Goal: Communication & Community: Answer question/provide support

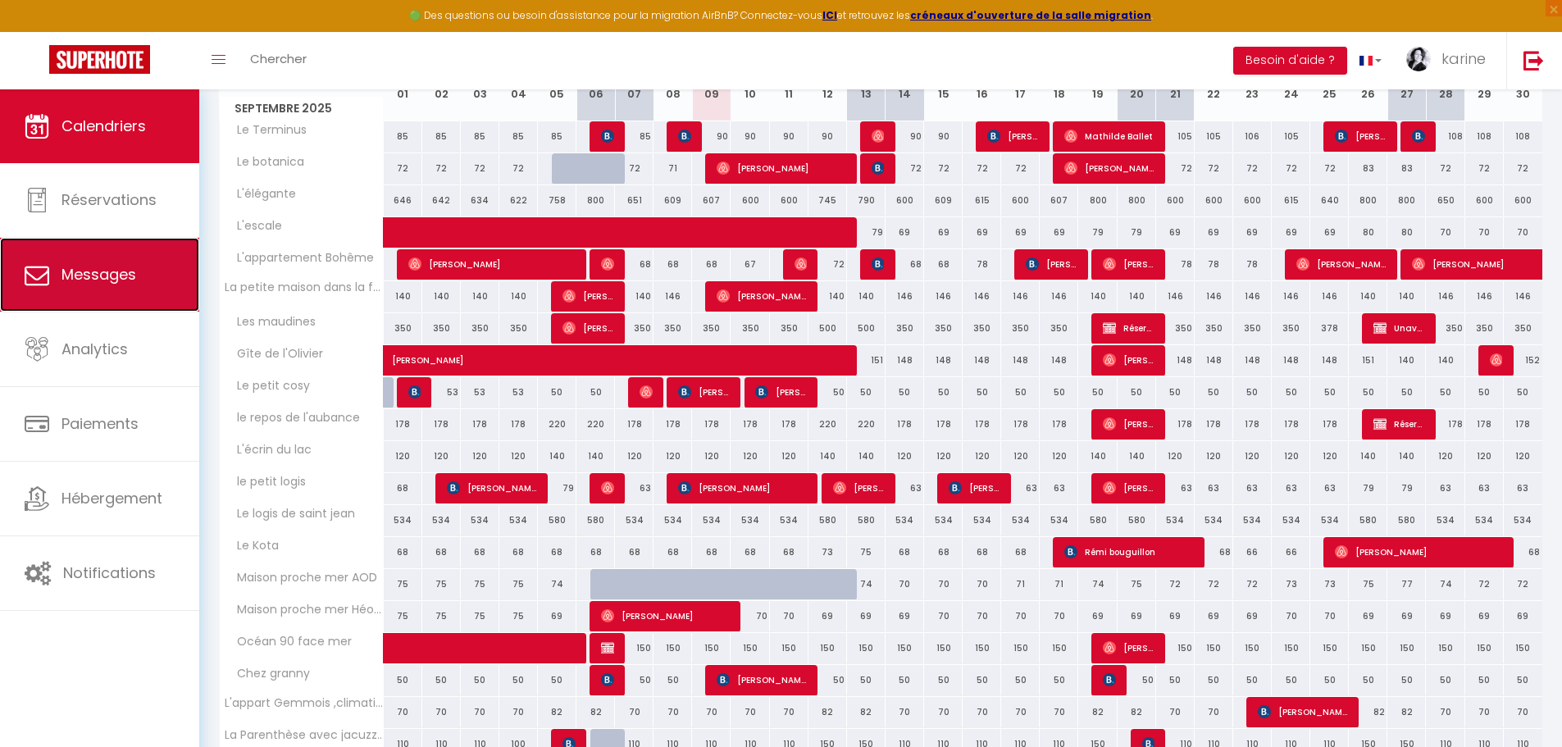
click at [112, 276] on span "Messages" at bounding box center [99, 274] width 75 height 21
select select "message"
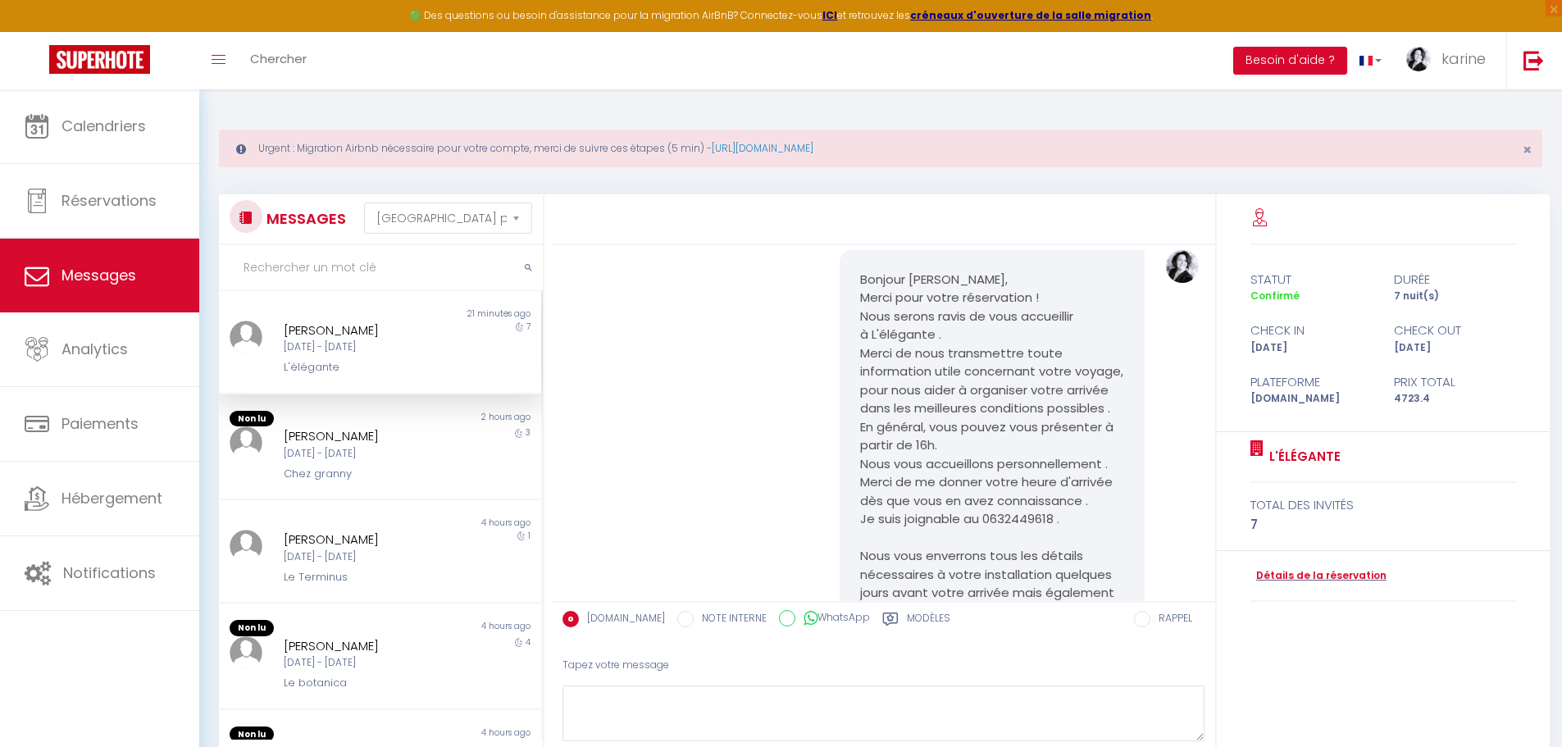
scroll to position [46, 0]
click at [319, 455] on div "[DATE] - [DATE]" at bounding box center [367, 454] width 166 height 16
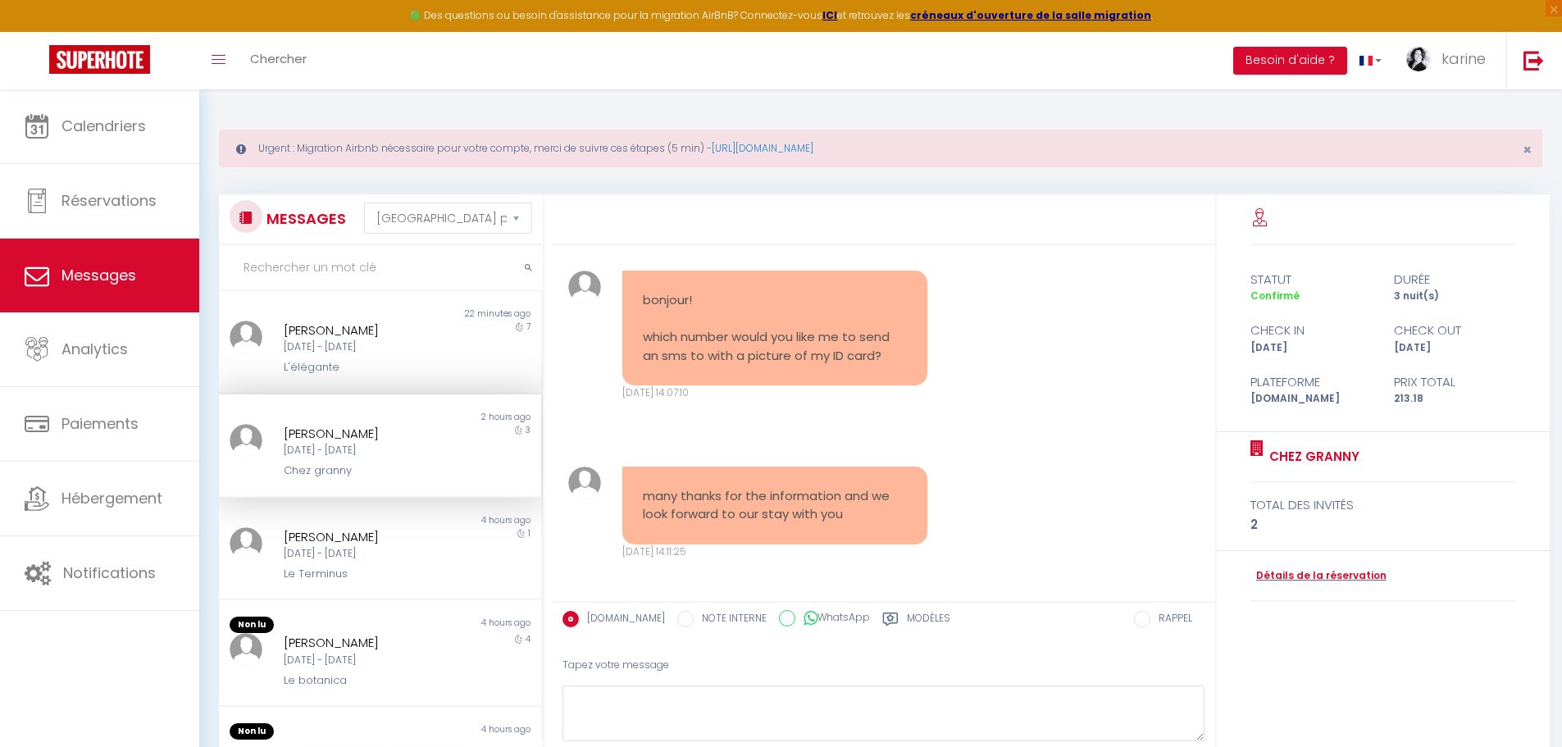
scroll to position [1955, 0]
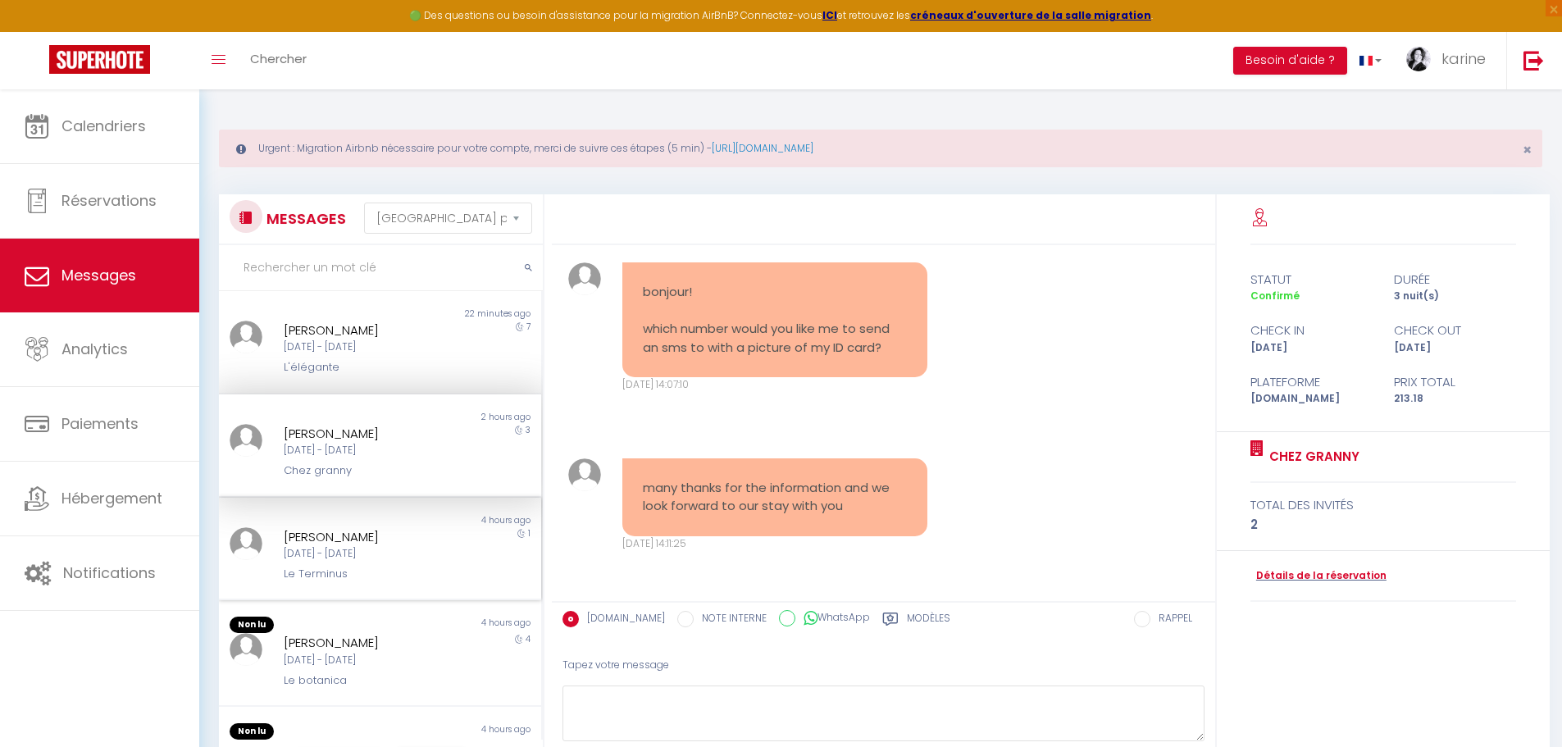
click at [360, 563] on div "[PERSON_NAME] [DATE] - [DATE] Le Terminus" at bounding box center [366, 555] width 188 height 56
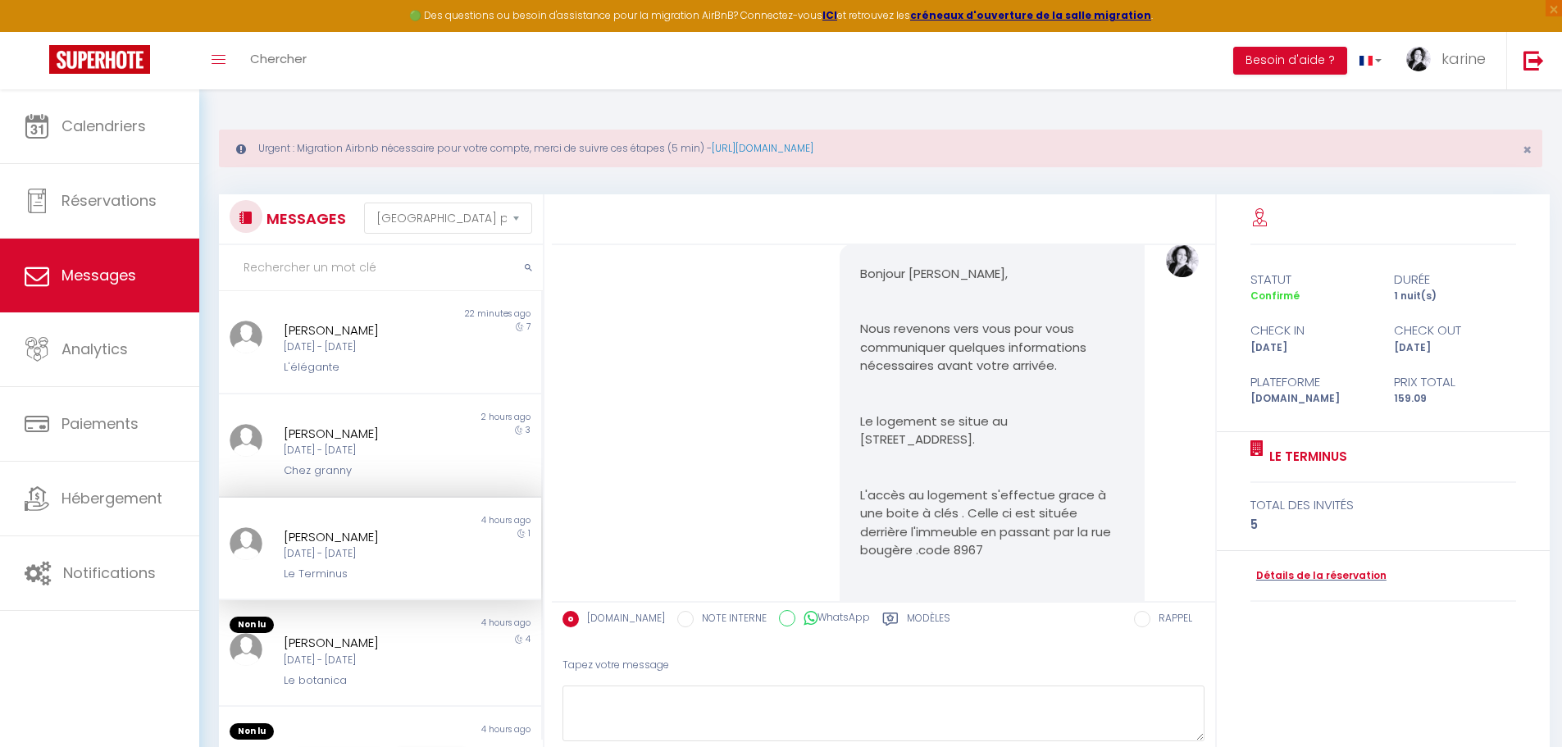
scroll to position [2268, 0]
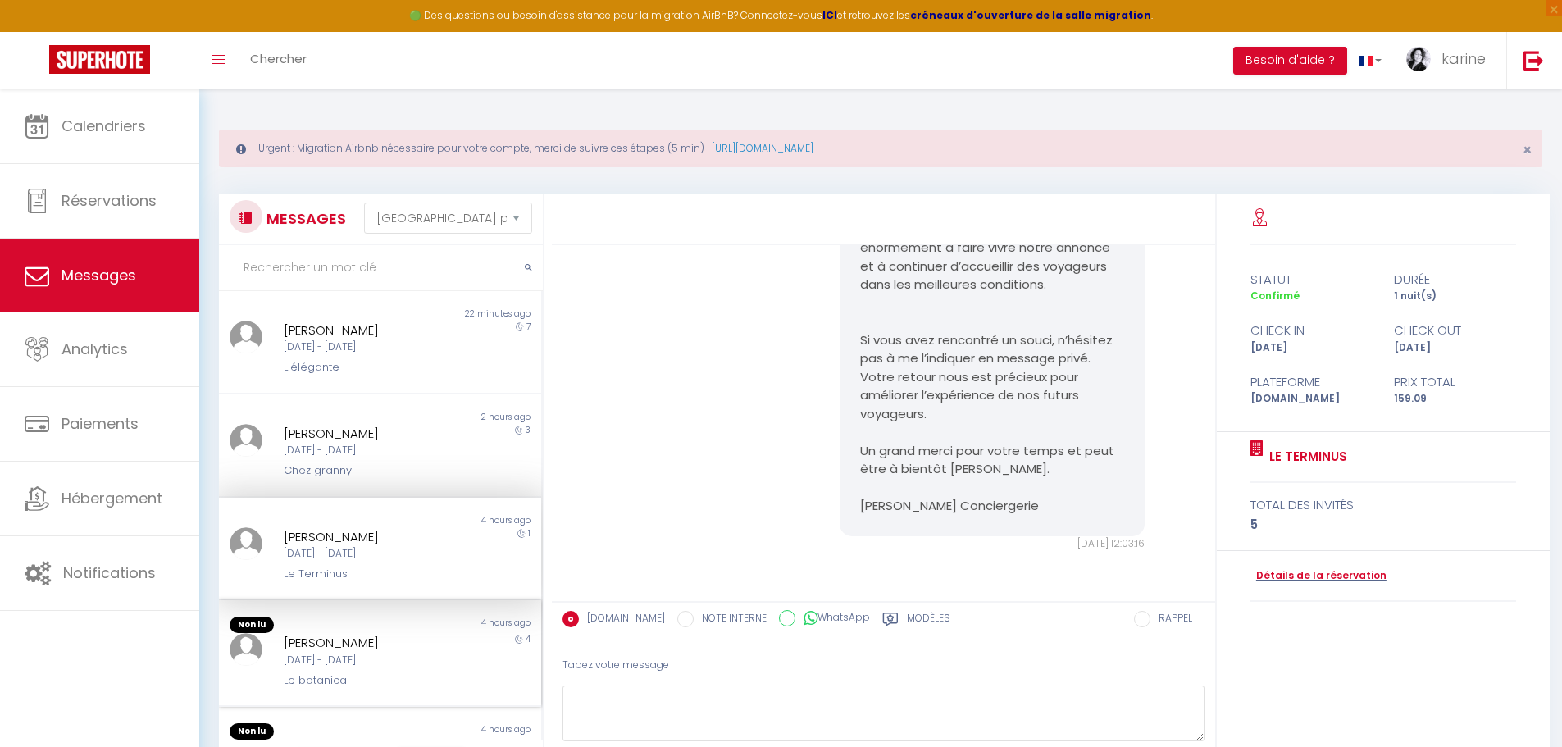
click at [368, 658] on div "[DATE] - [DATE]" at bounding box center [367, 661] width 166 height 16
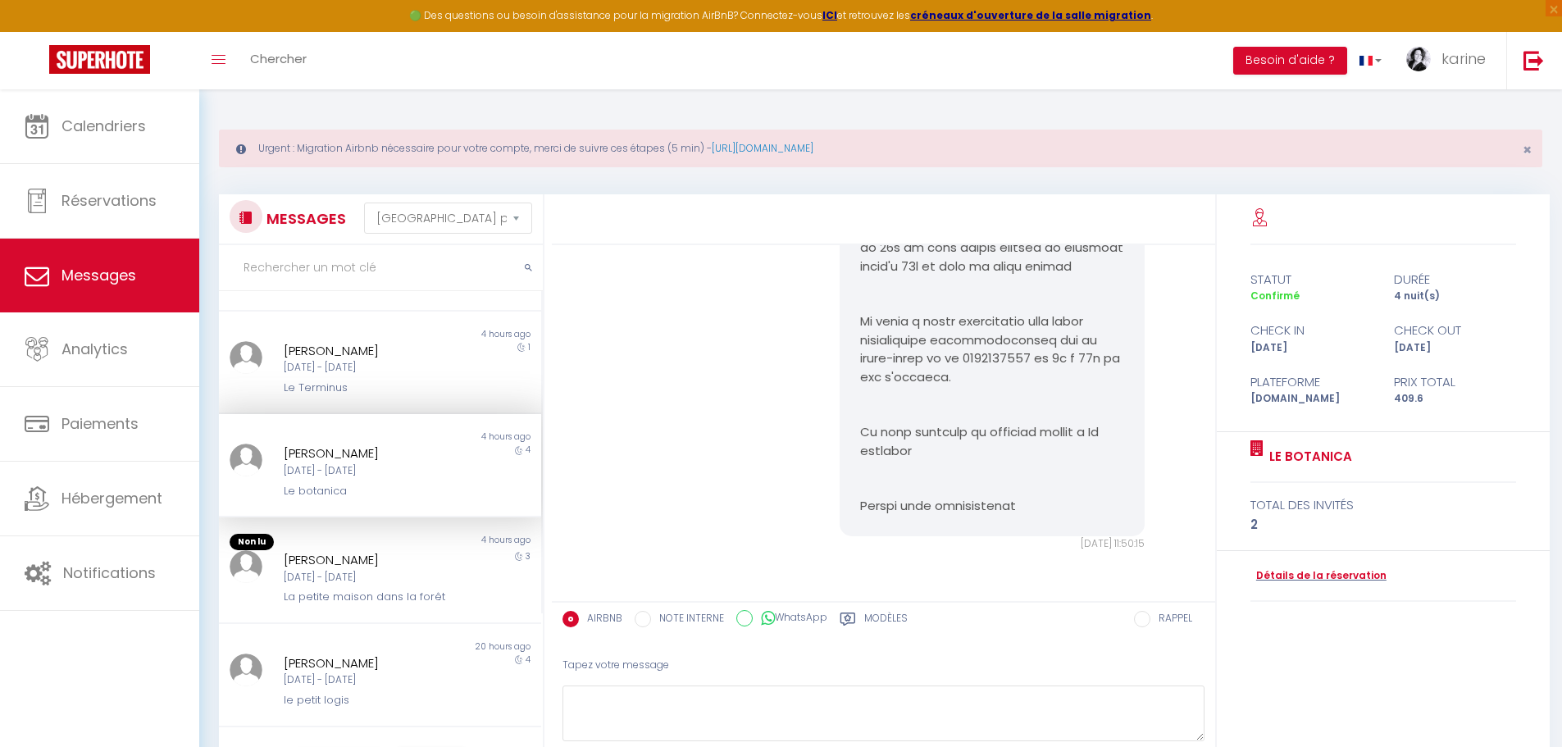
scroll to position [306, 0]
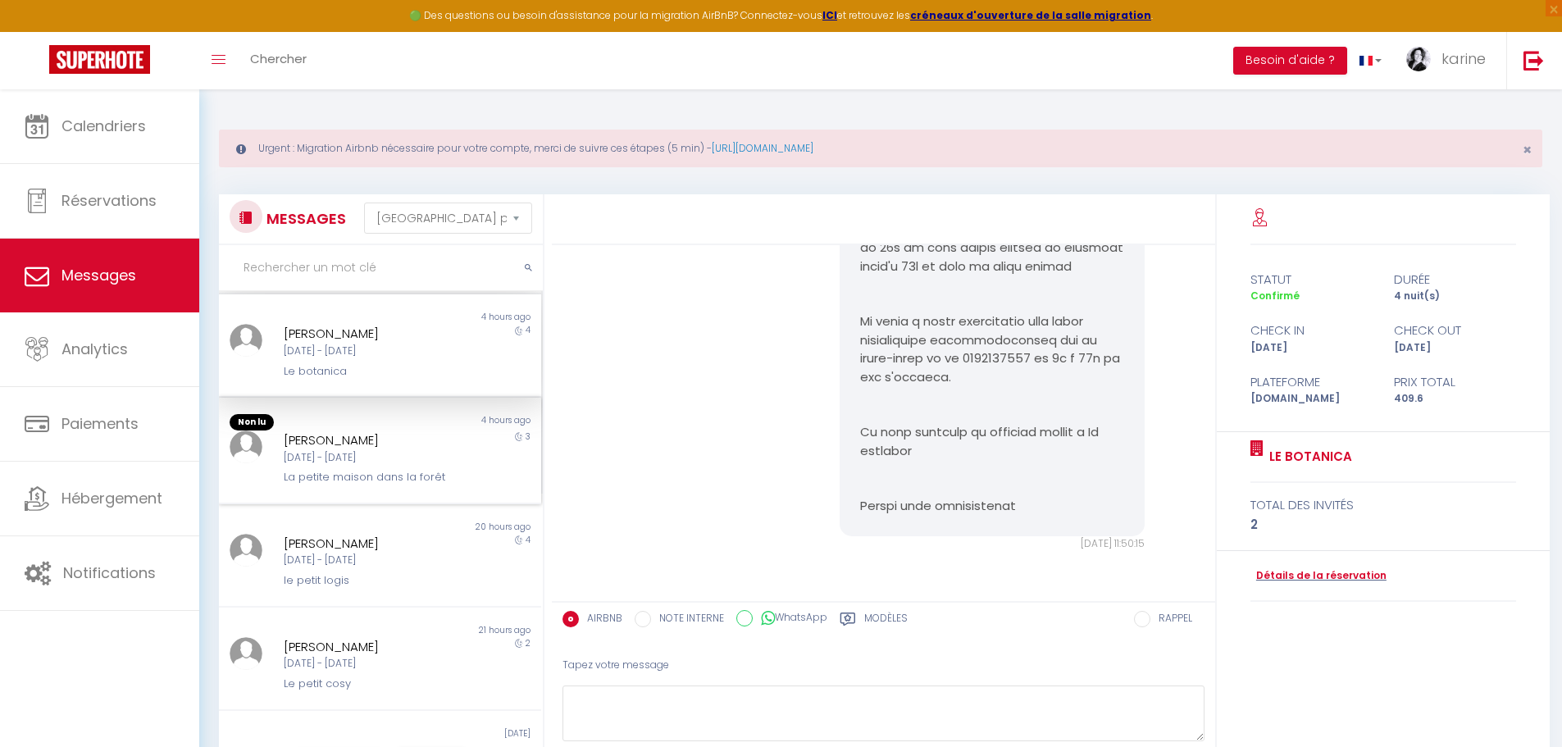
click at [371, 463] on div "[DATE] - [DATE]" at bounding box center [367, 458] width 166 height 16
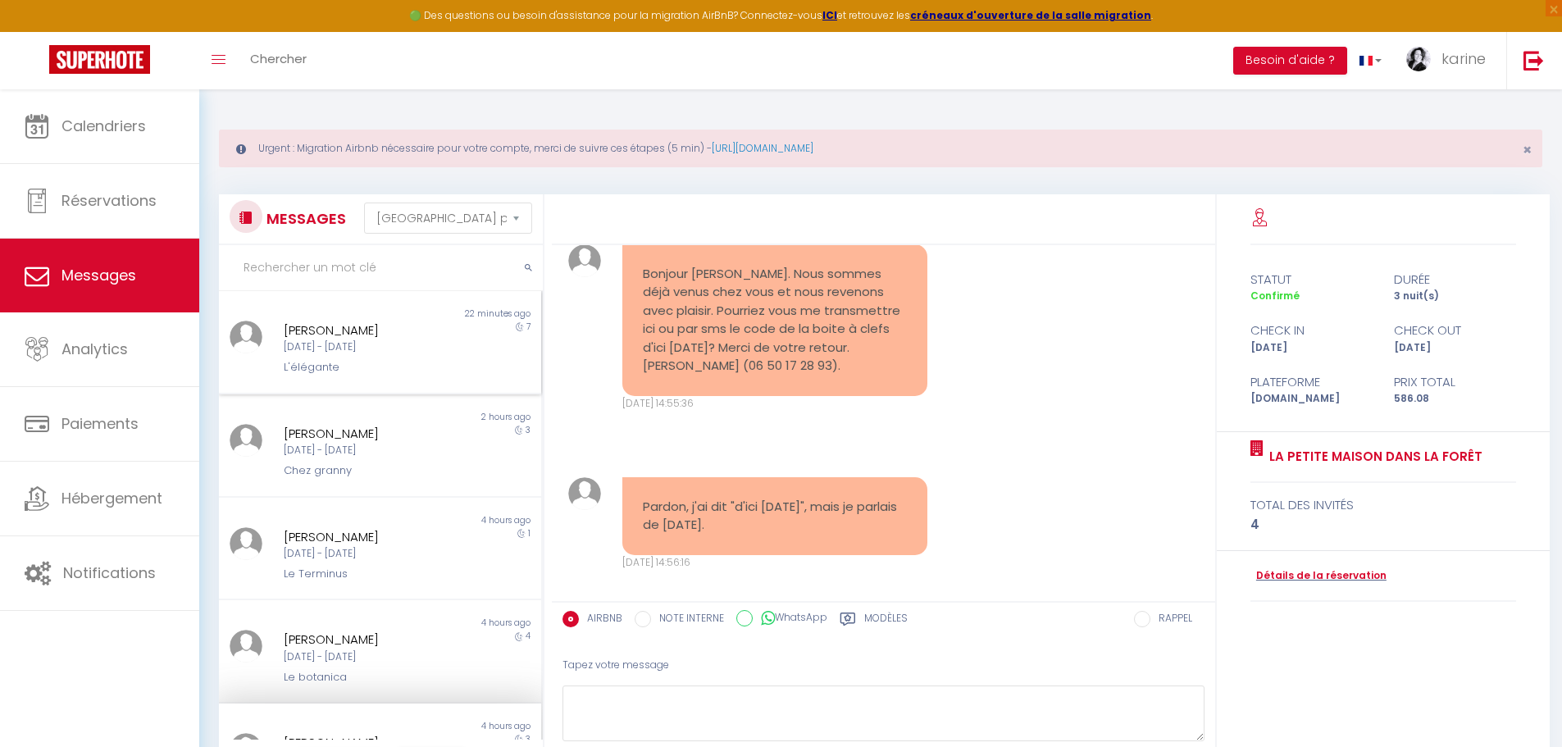
click at [362, 354] on div "[DATE] - [DATE]" at bounding box center [367, 347] width 166 height 16
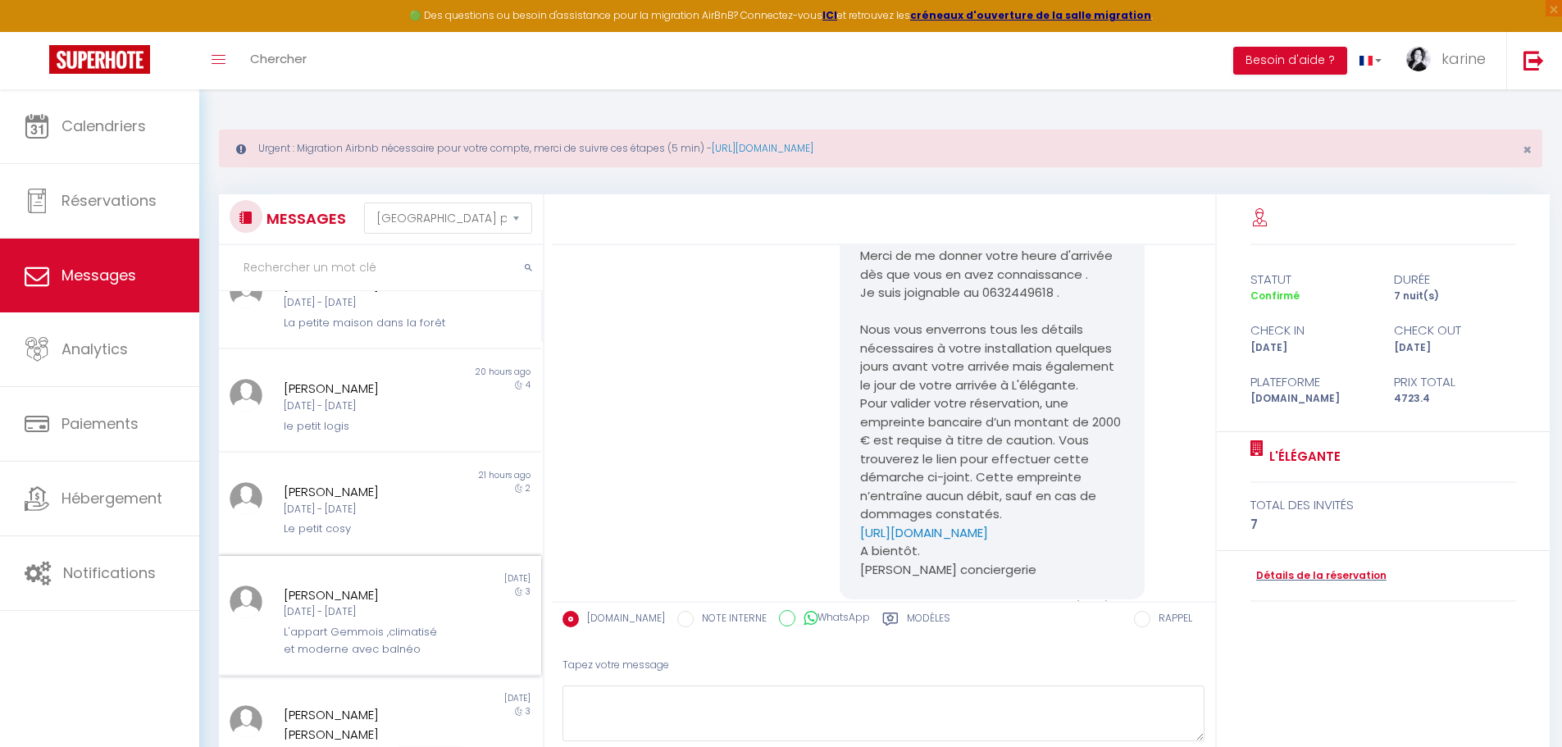
scroll to position [457, 0]
click at [339, 313] on div "[PERSON_NAME] [DATE] - [DATE] La petite maison dans la forêt" at bounding box center [366, 304] width 188 height 56
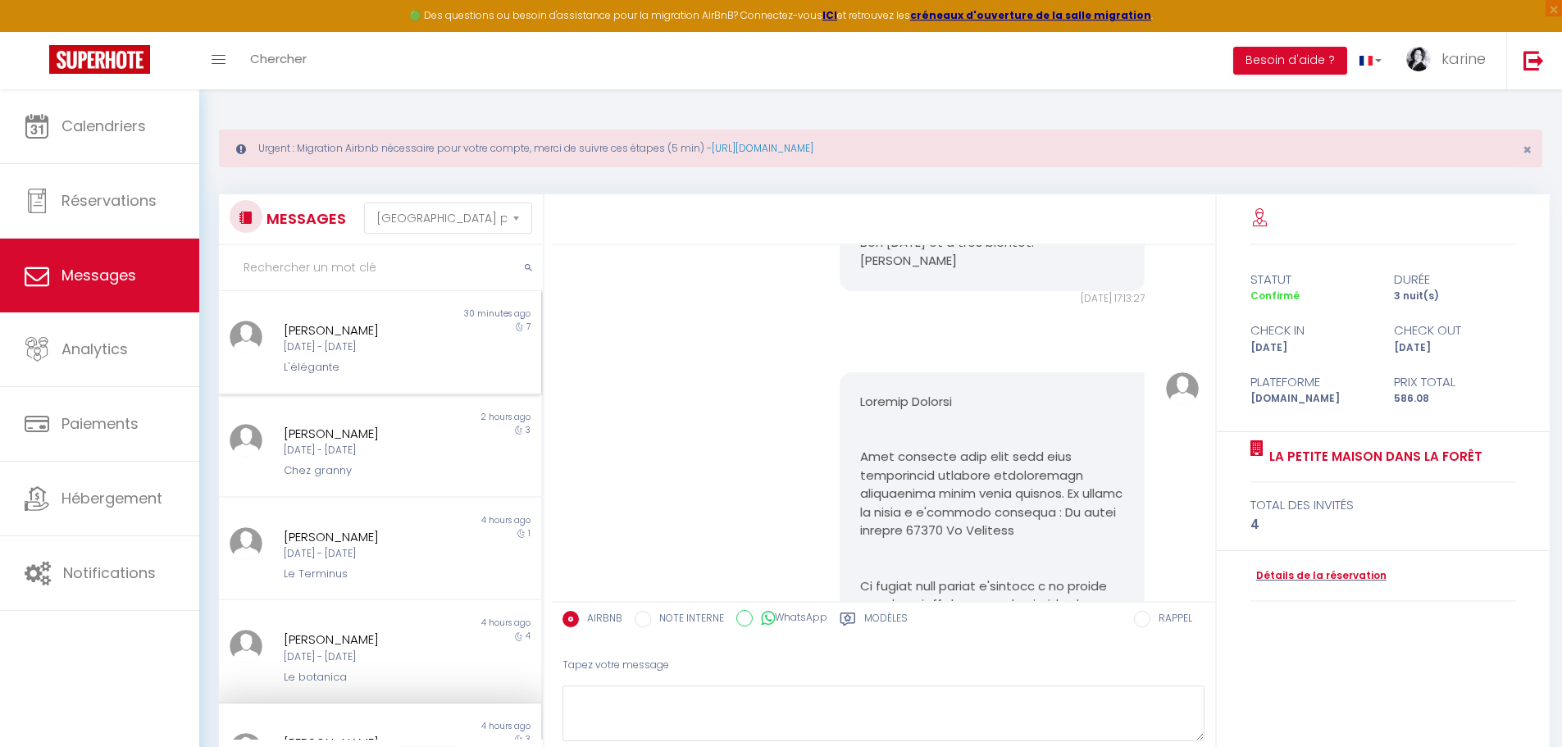
click at [342, 344] on div "[DATE] - [DATE]" at bounding box center [367, 347] width 166 height 16
